Goal: Find specific page/section: Locate a particular part of the current website

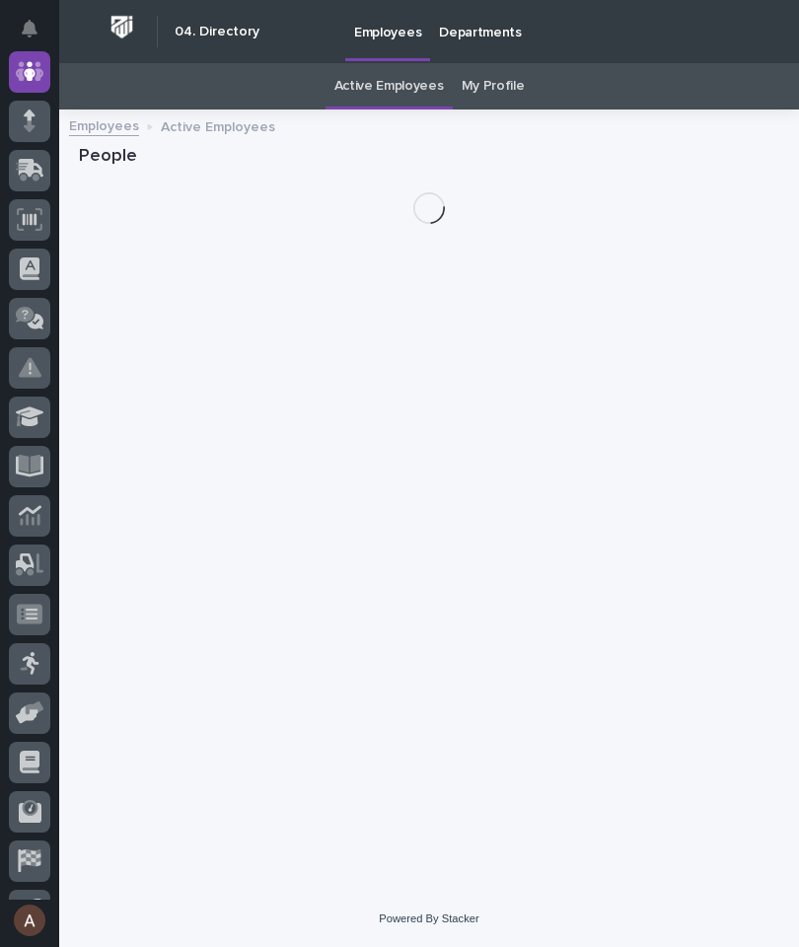
scroll to position [63, 0]
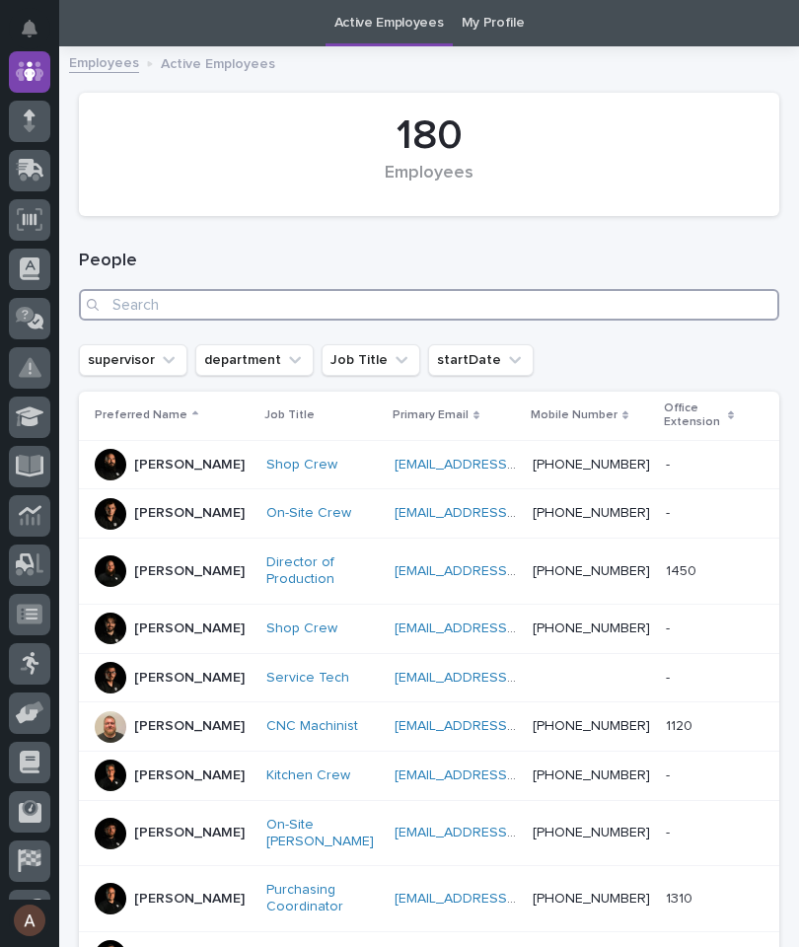
click at [568, 311] on input "Search" at bounding box center [429, 305] width 701 height 32
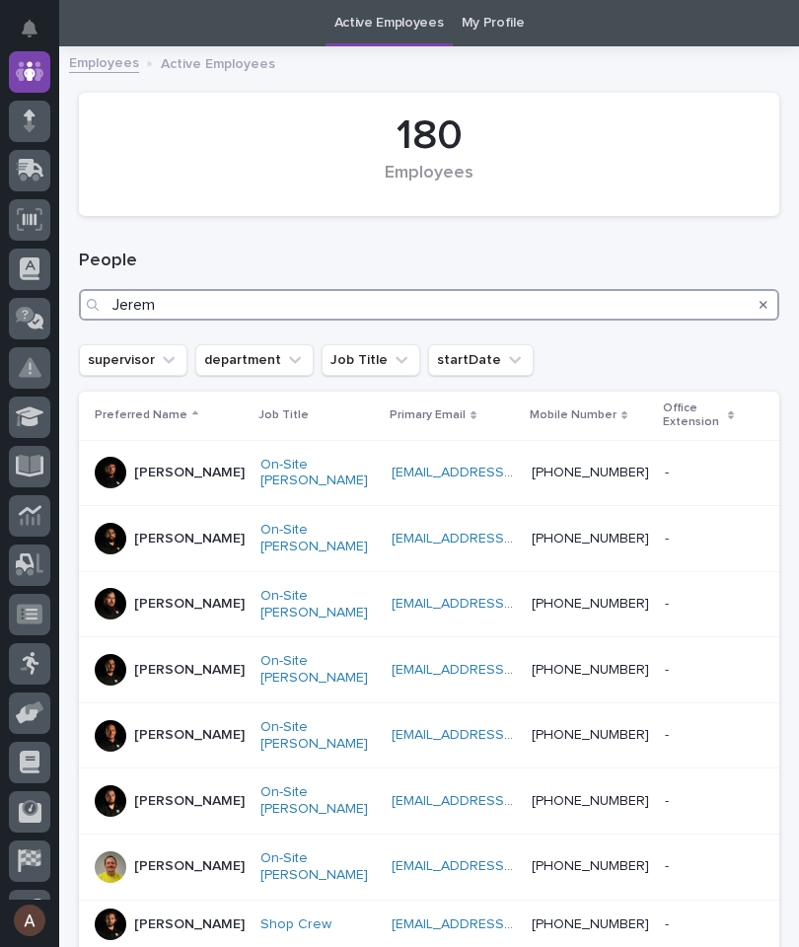
type input "[PERSON_NAME]"
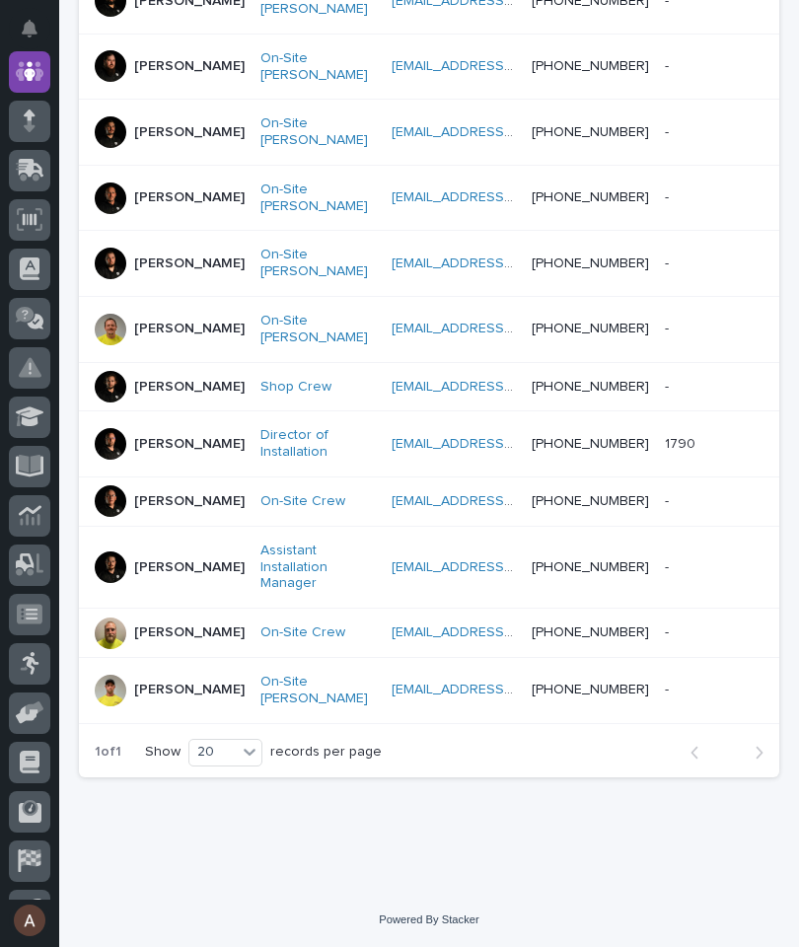
scroll to position [612, 0]
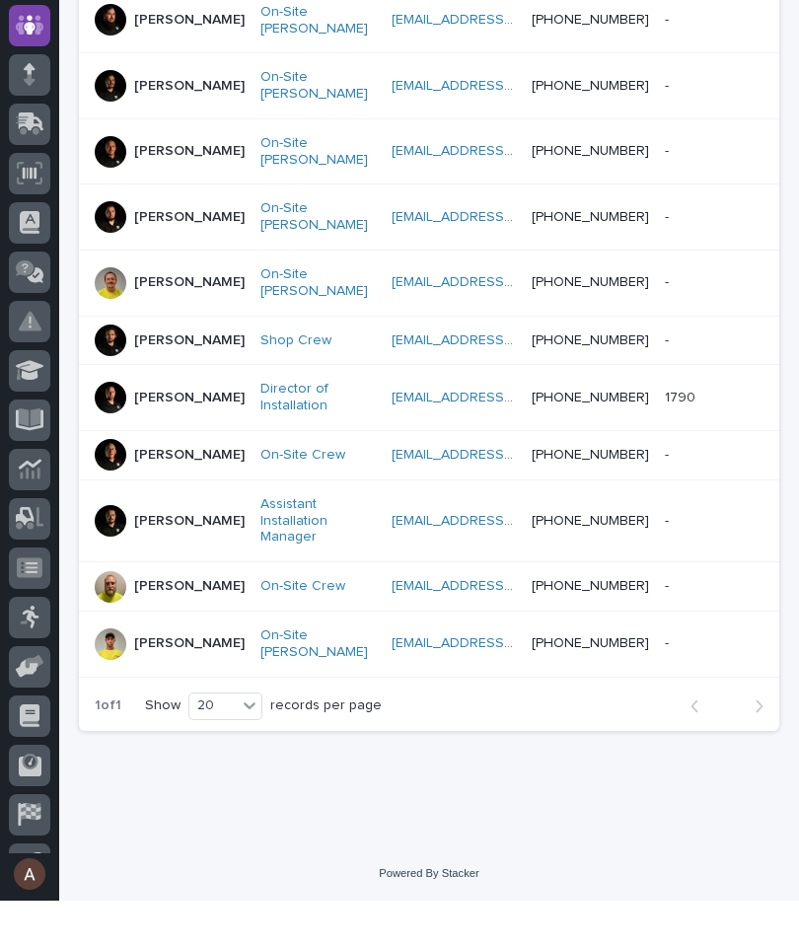
click at [129, 428] on div "[PERSON_NAME]" at bounding box center [170, 444] width 150 height 33
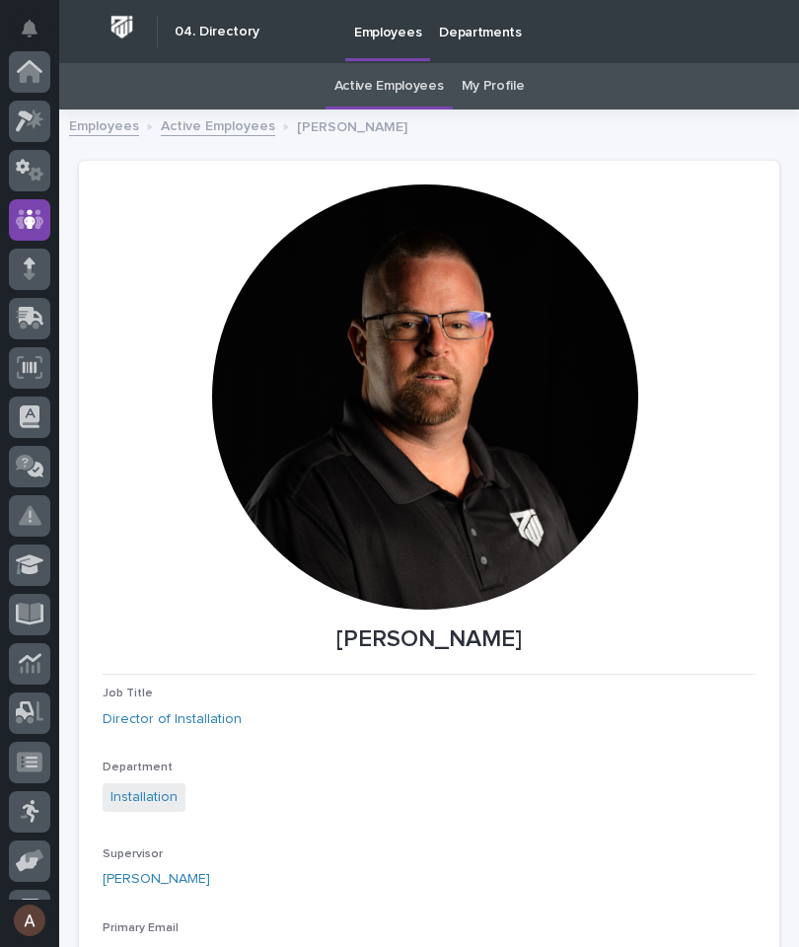
click at [38, 235] on div at bounding box center [29, 219] width 41 height 41
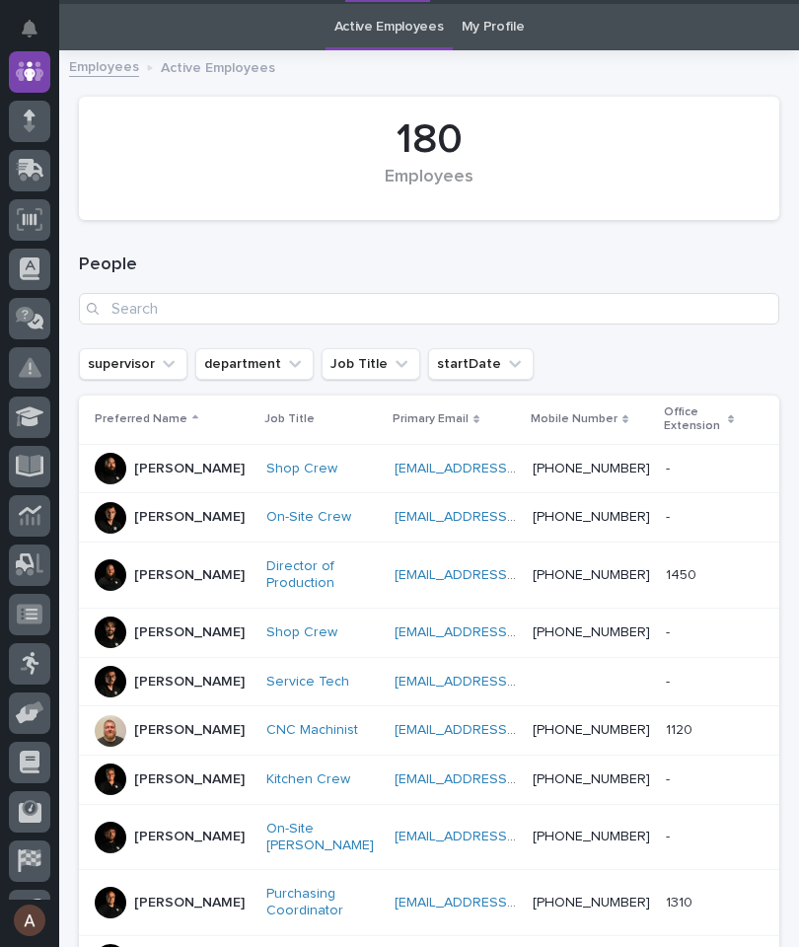
scroll to position [63, 0]
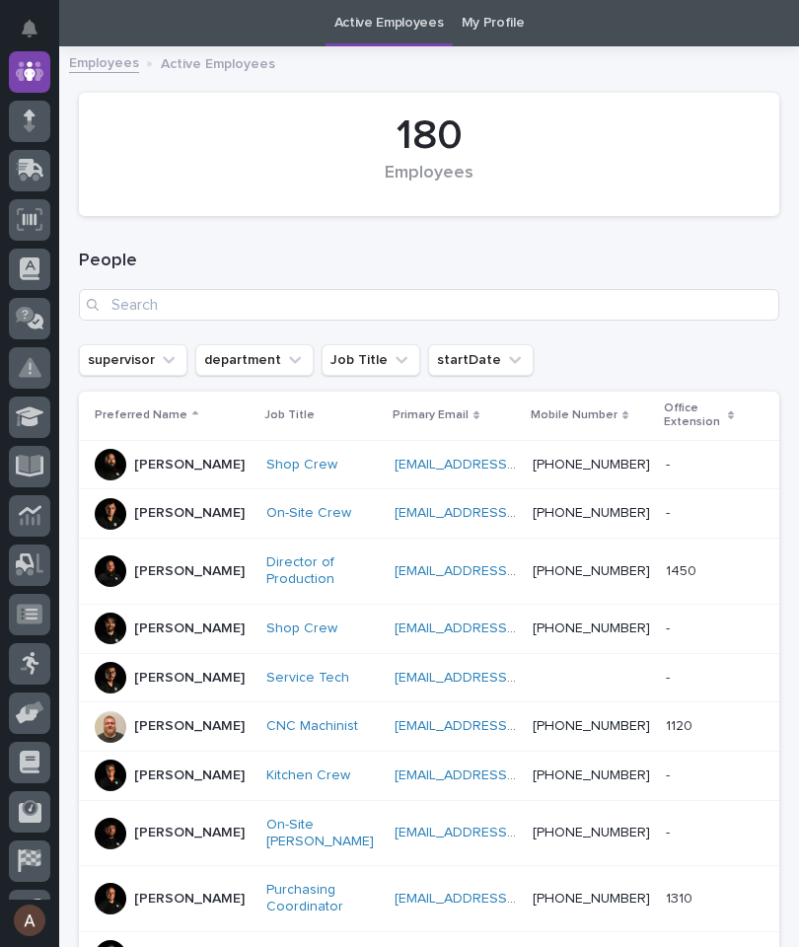
click at [13, 150] on link at bounding box center [29, 170] width 41 height 41
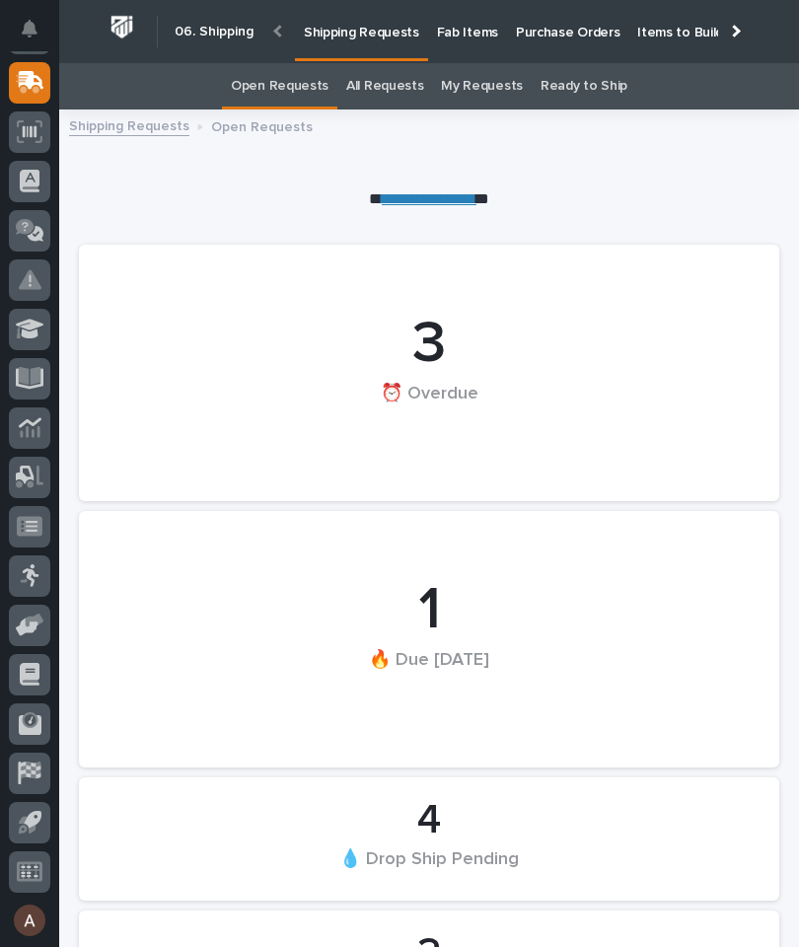
click at [476, 29] on p "Fab Items" at bounding box center [467, 20] width 61 height 41
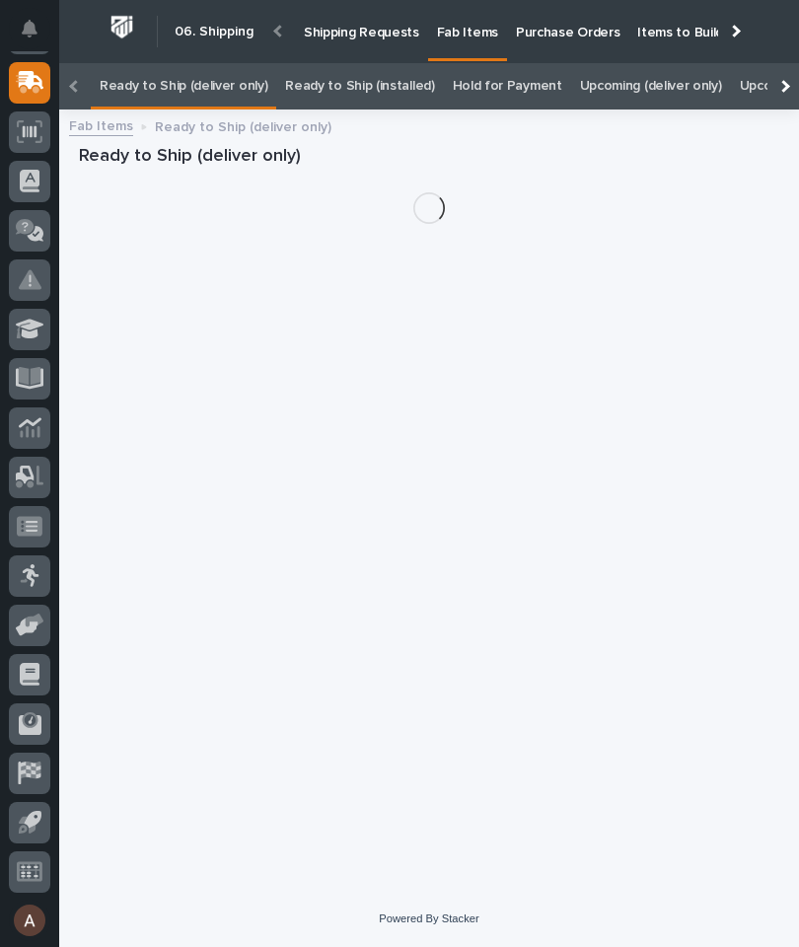
scroll to position [0, -238]
click at [773, 63] on div at bounding box center [784, 86] width 32 height 46
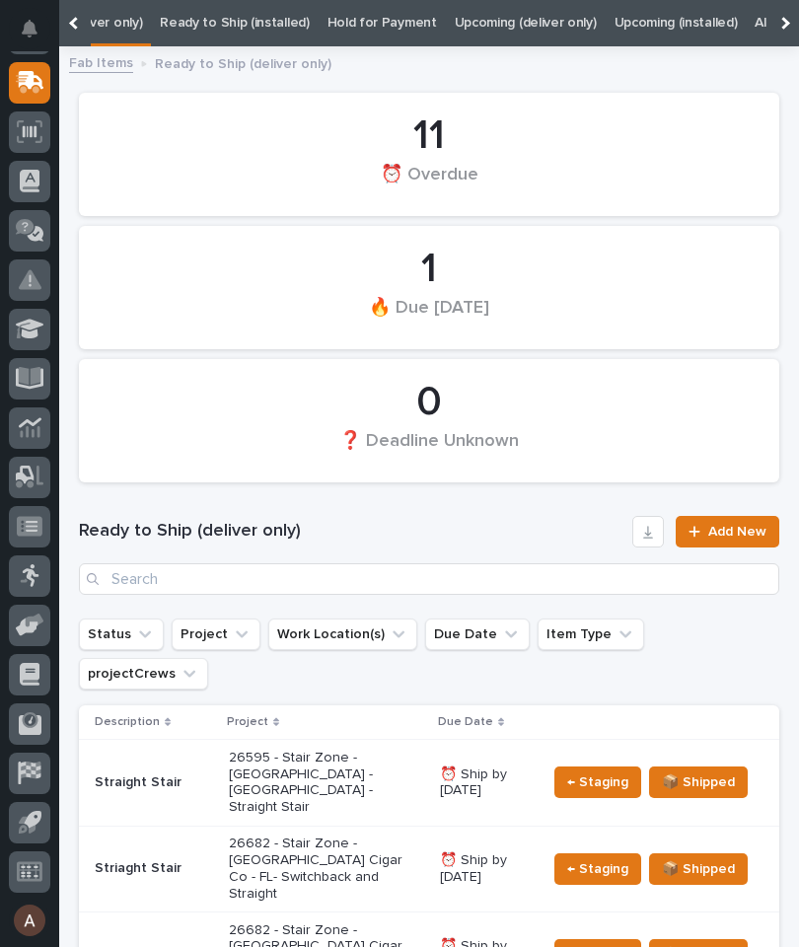
click at [792, 26] on div at bounding box center [784, 23] width 32 height 46
click at [487, 22] on link "All" at bounding box center [494, 23] width 14 height 46
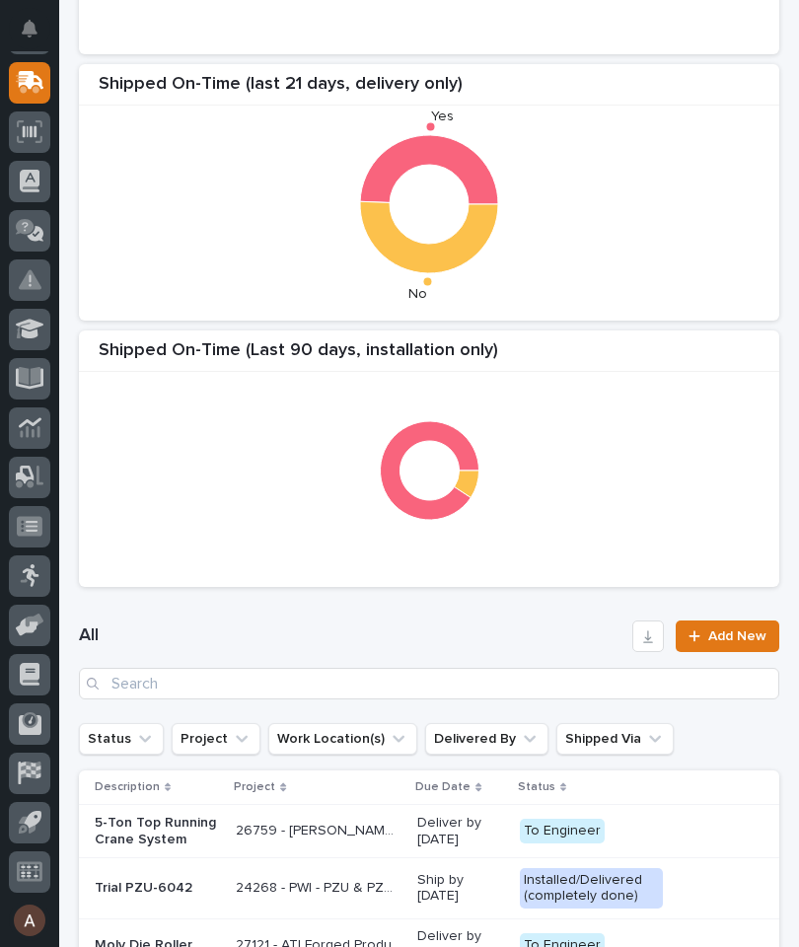
scroll to position [356, 0]
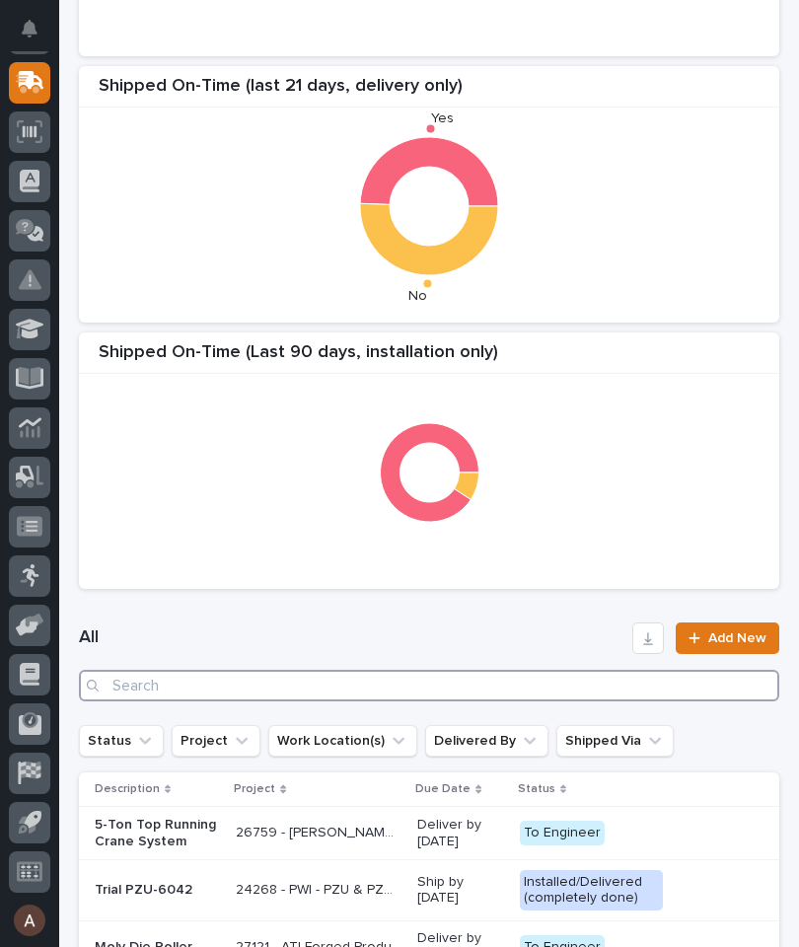
click at [452, 690] on input "Search" at bounding box center [429, 686] width 701 height 32
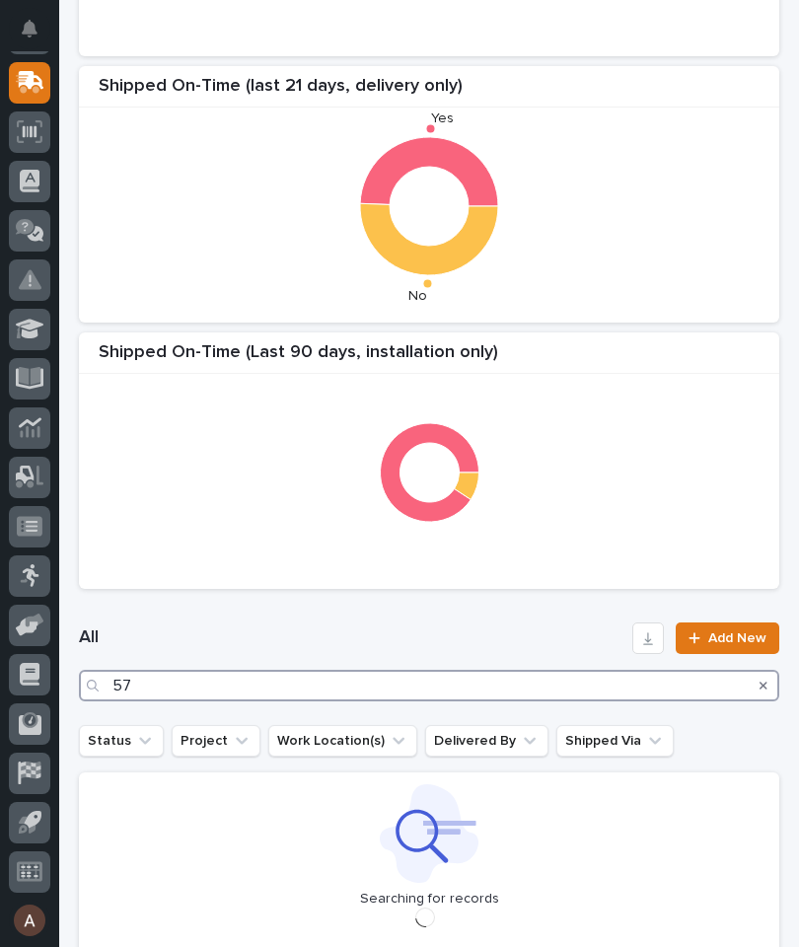
type input "571"
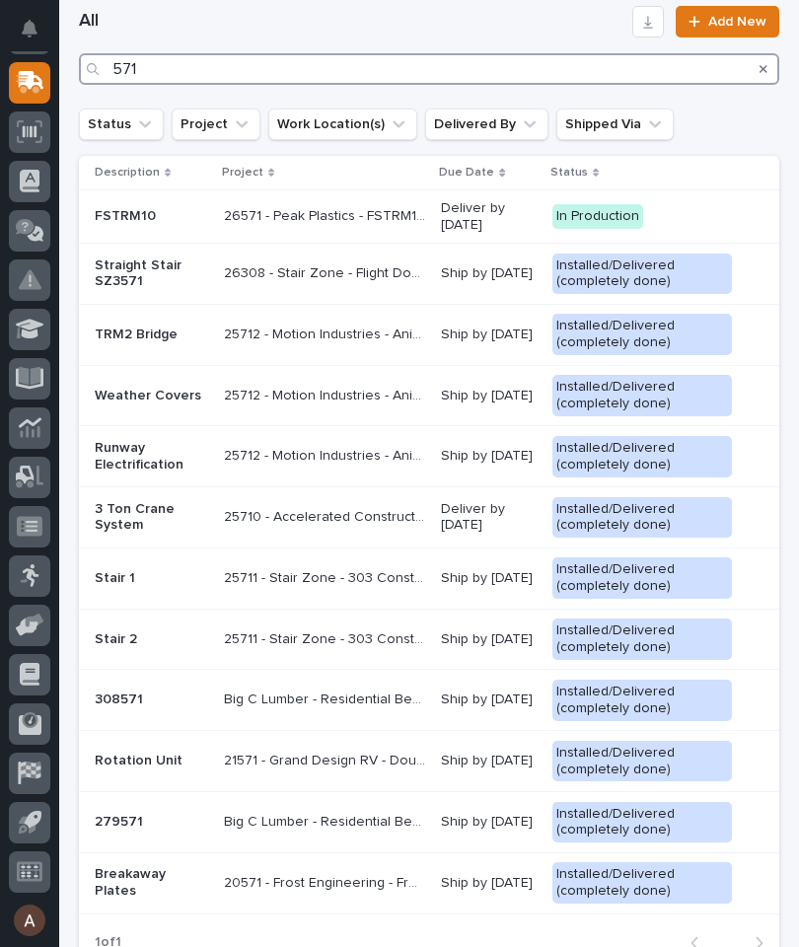
scroll to position [974, 0]
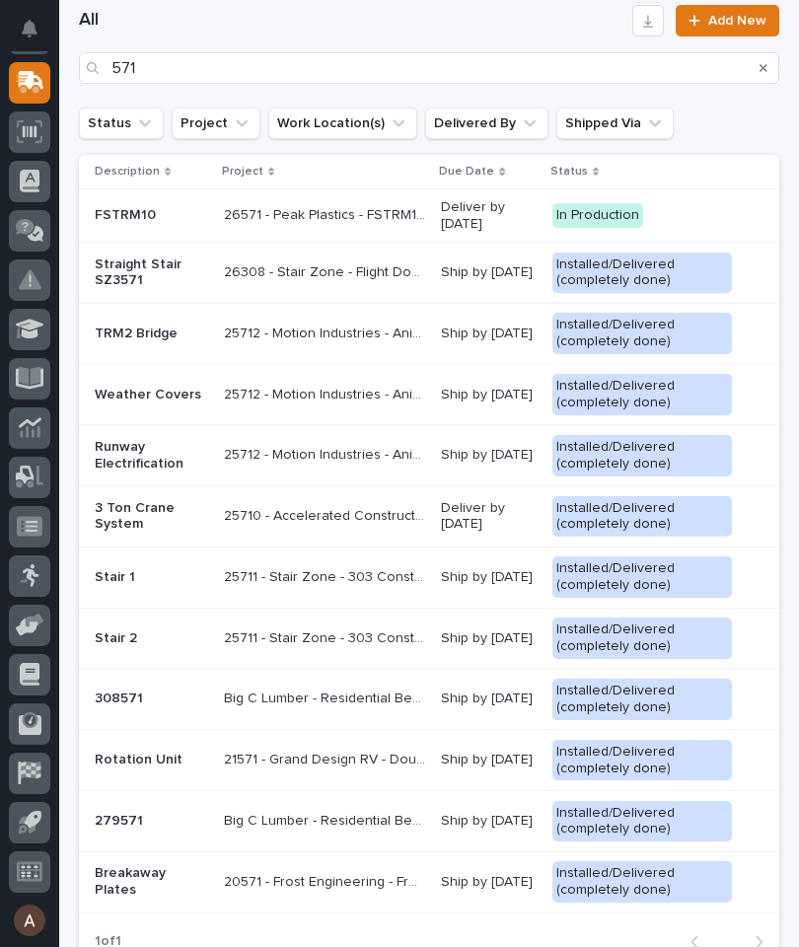
click at [149, 223] on div "FSTRM10" at bounding box center [152, 215] width 114 height 33
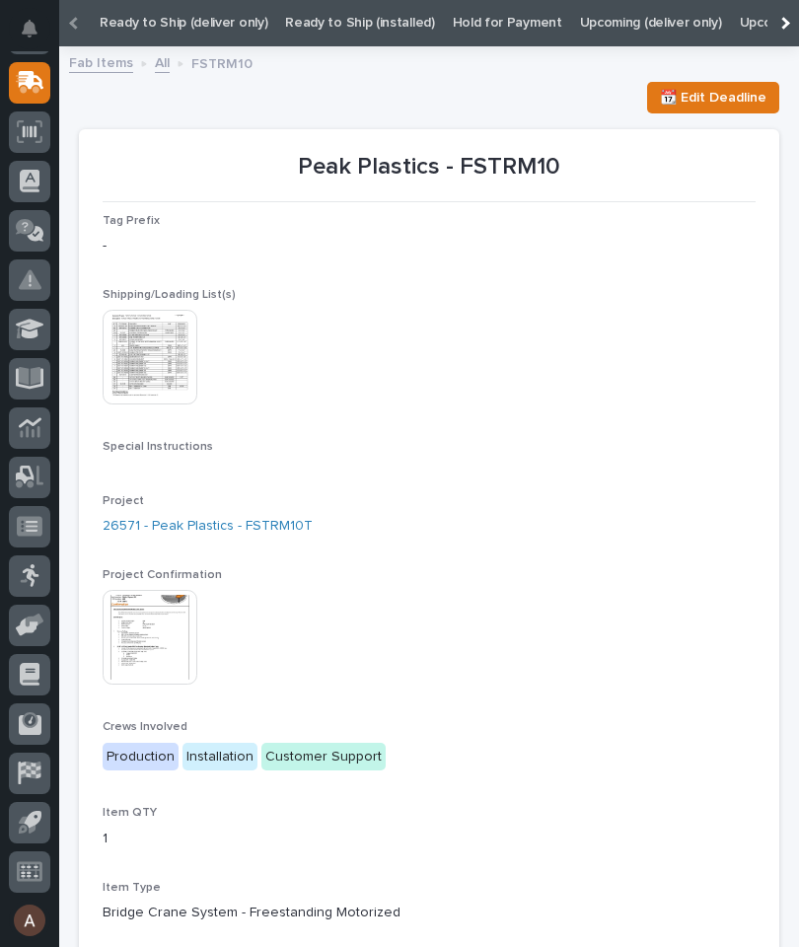
click at [147, 368] on img at bounding box center [150, 357] width 95 height 95
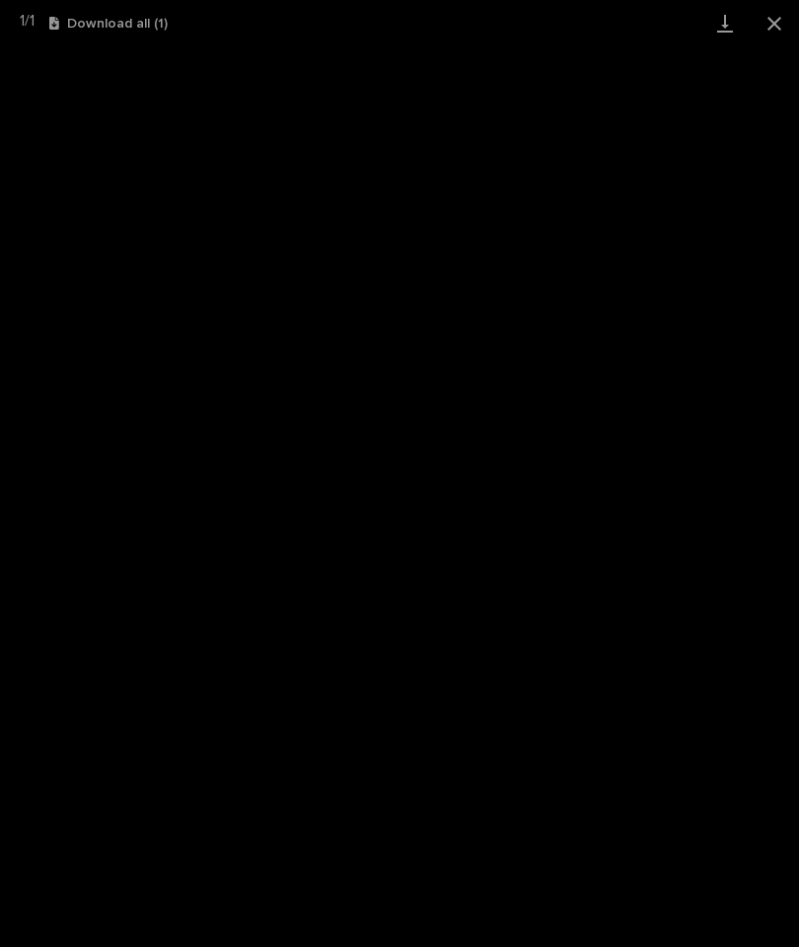
click at [760, 28] on button "Close gallery" at bounding box center [774, 23] width 49 height 46
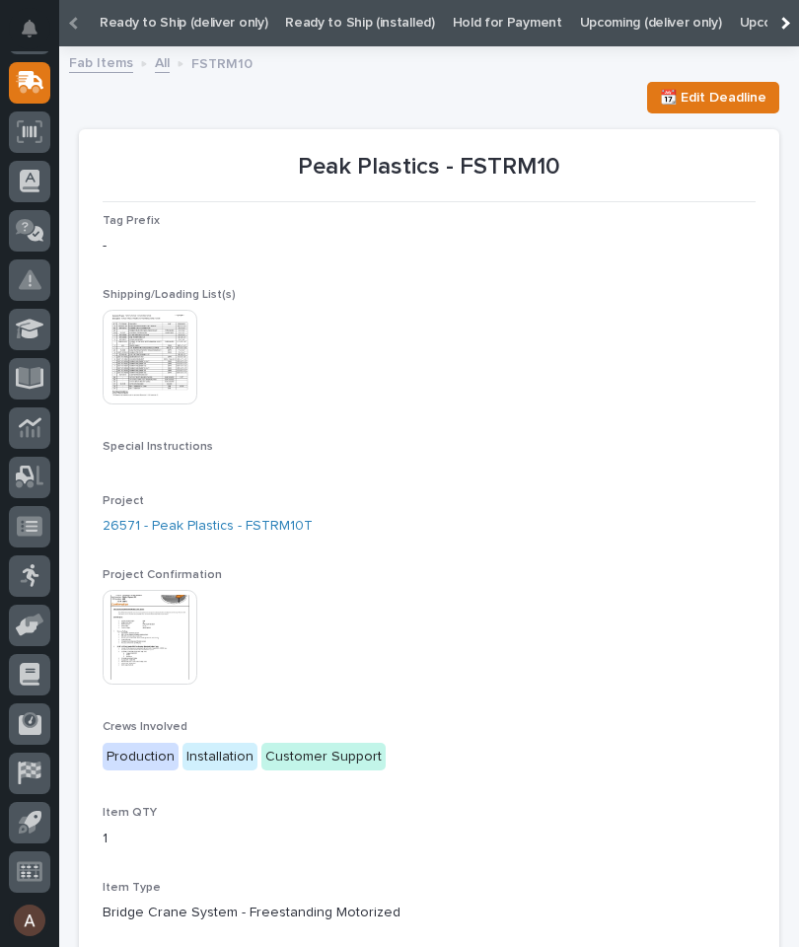
click at [170, 354] on img at bounding box center [150, 357] width 95 height 95
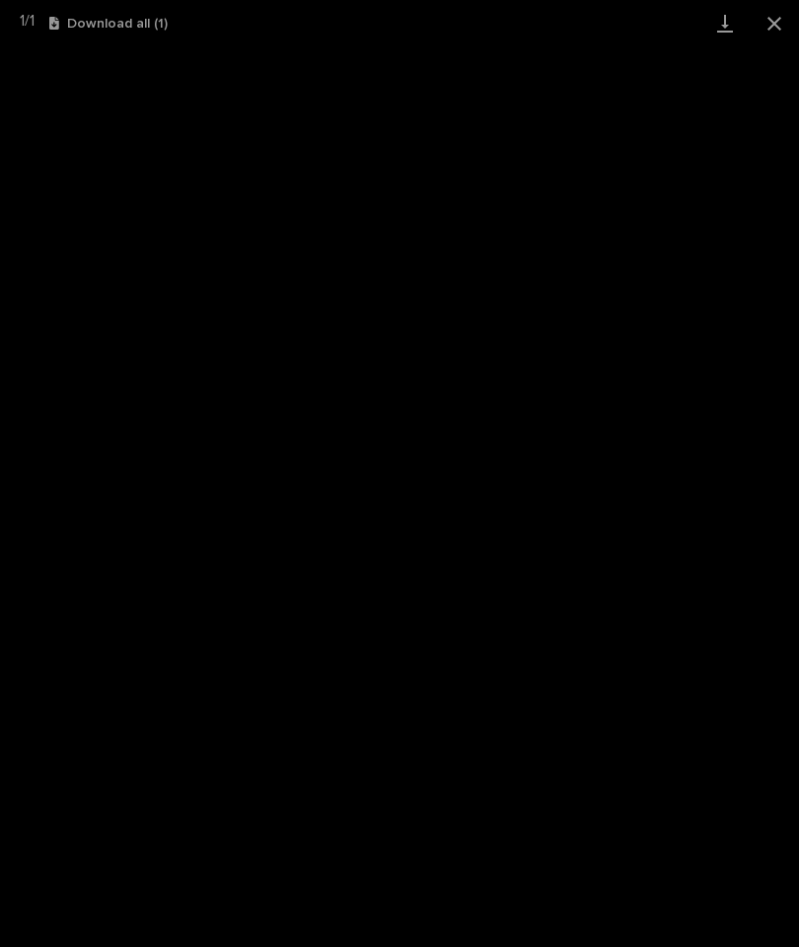
click at [714, 20] on link "Download" at bounding box center [725, 23] width 49 height 46
click at [783, 20] on button "Close gallery" at bounding box center [774, 23] width 49 height 46
